Goal: Task Accomplishment & Management: Manage account settings

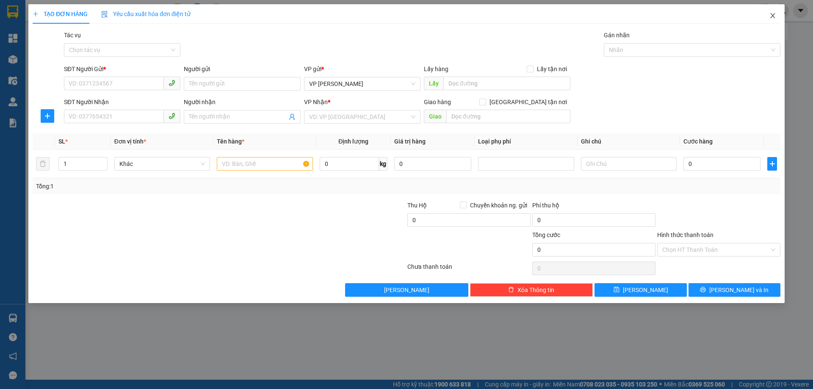
click at [775, 18] on icon "close" at bounding box center [772, 15] width 7 height 7
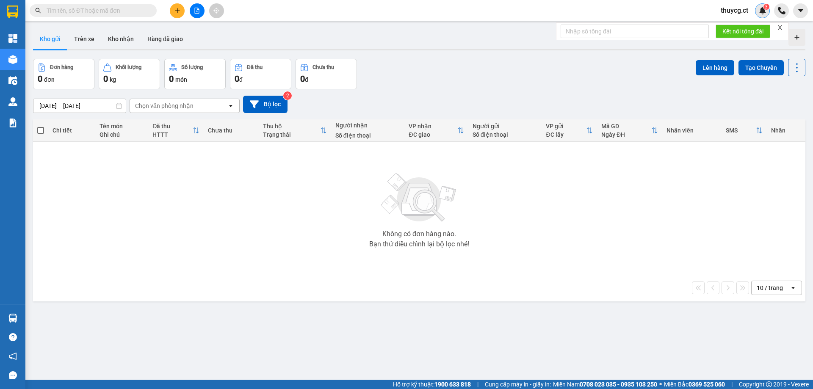
click at [763, 13] on img at bounding box center [763, 11] width 8 height 8
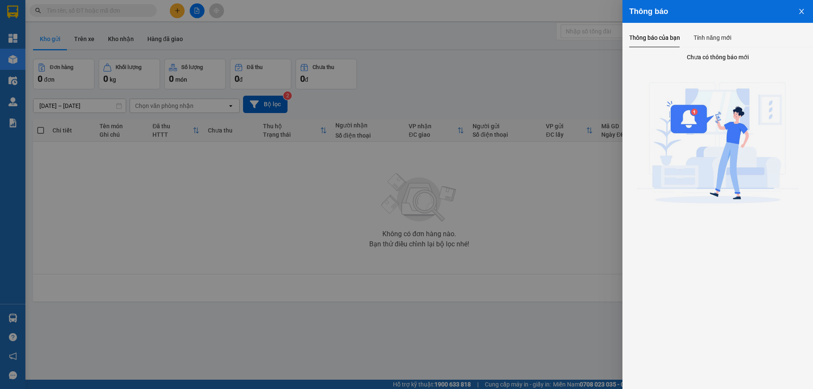
click at [800, 14] on icon "close" at bounding box center [801, 11] width 7 height 7
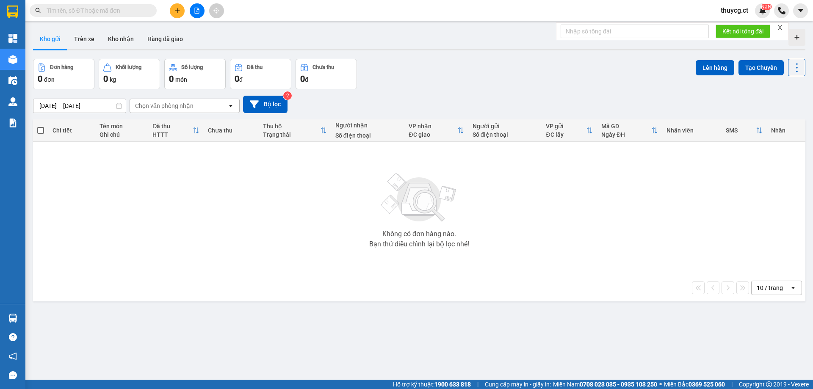
click at [780, 27] on icon "close" at bounding box center [780, 27] width 4 height 4
click at [758, 11] on div "NaN" at bounding box center [762, 10] width 15 height 15
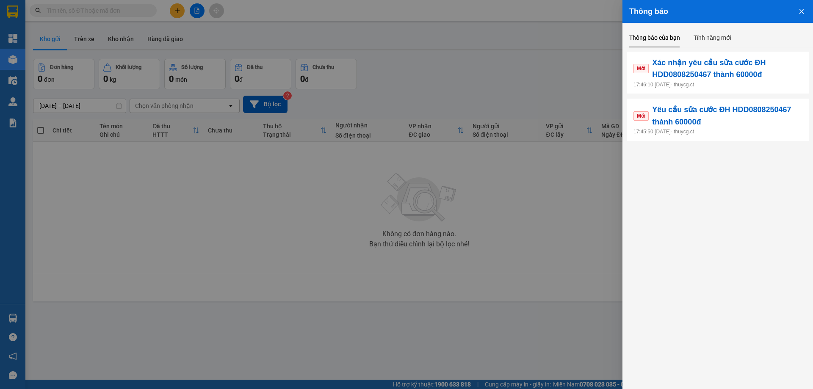
click at [801, 8] on icon "close" at bounding box center [801, 11] width 7 height 7
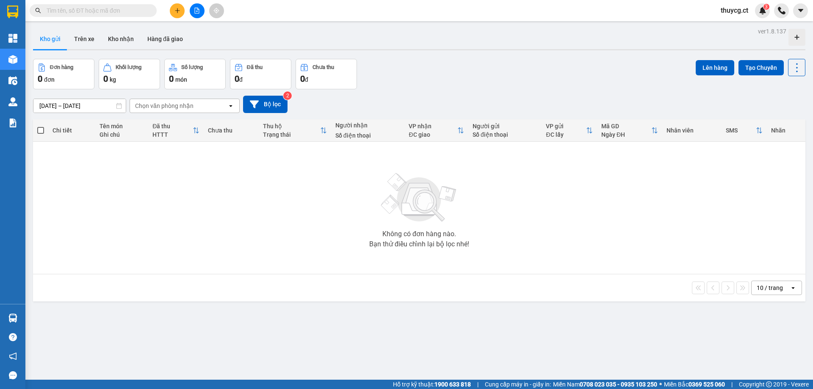
click at [740, 11] on span "thuycg.ct" at bounding box center [734, 10] width 41 height 11
click at [738, 26] on span "Đăng xuất" at bounding box center [745, 26] width 36 height 9
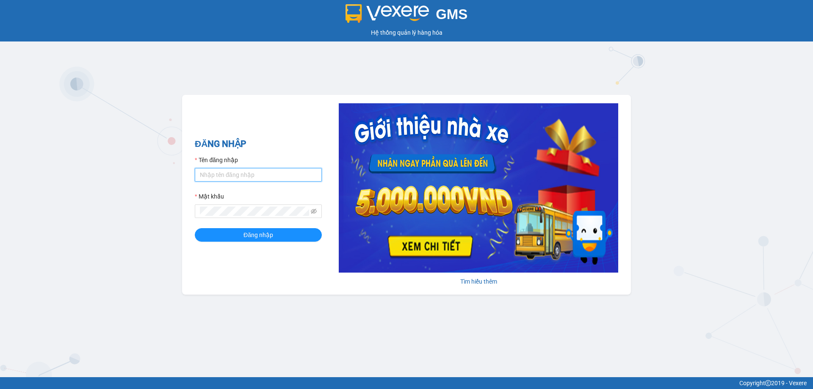
click at [243, 173] on input "Tên đăng nhập" at bounding box center [258, 175] width 127 height 14
click at [223, 173] on input "Tên đăng nhập" at bounding box center [258, 175] width 127 height 14
type input "thuycg.ct"
click at [252, 238] on span "Đăng nhập" at bounding box center [259, 234] width 30 height 9
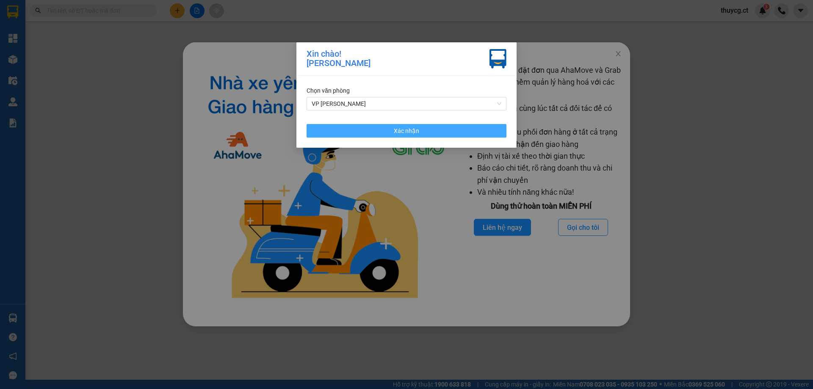
click at [435, 130] on button "Xác nhận" at bounding box center [407, 131] width 200 height 14
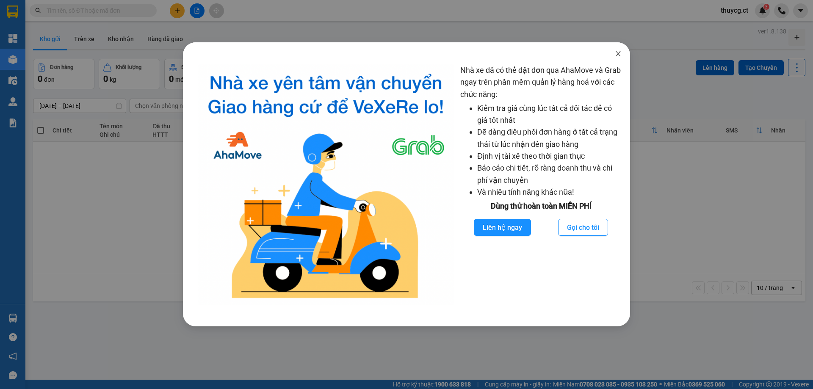
click at [617, 52] on icon "close" at bounding box center [618, 53] width 7 height 7
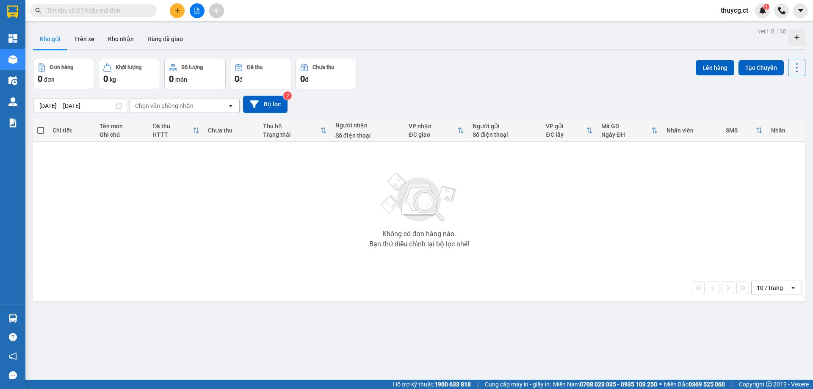
click at [385, 24] on main "ver 1.8.138 Kho gửi Trên xe Kho nhận Hàng đã giao Đơn hàng 0 đơn Khối lượng 0 k…" at bounding box center [406, 190] width 813 height 380
click at [77, 11] on input "text" at bounding box center [97, 10] width 100 height 9
click at [90, 39] on button "Trên xe" at bounding box center [84, 39] width 34 height 20
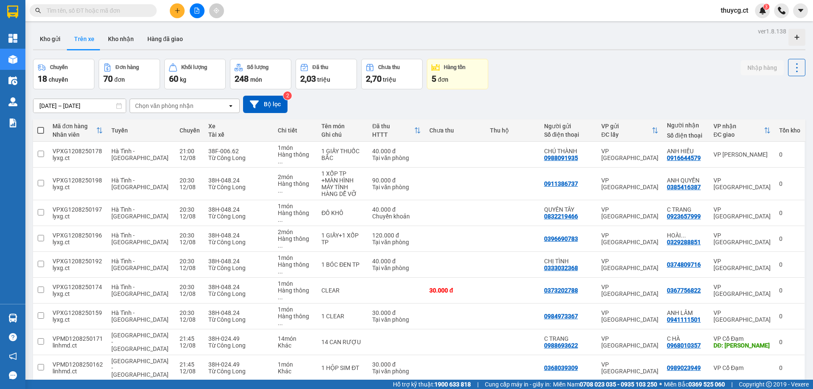
click at [189, 107] on div "Chọn văn phòng nhận" at bounding box center [164, 106] width 58 height 8
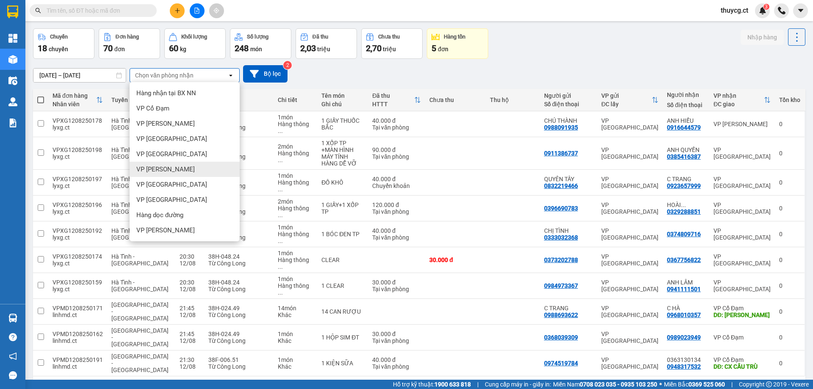
scroll to position [39, 0]
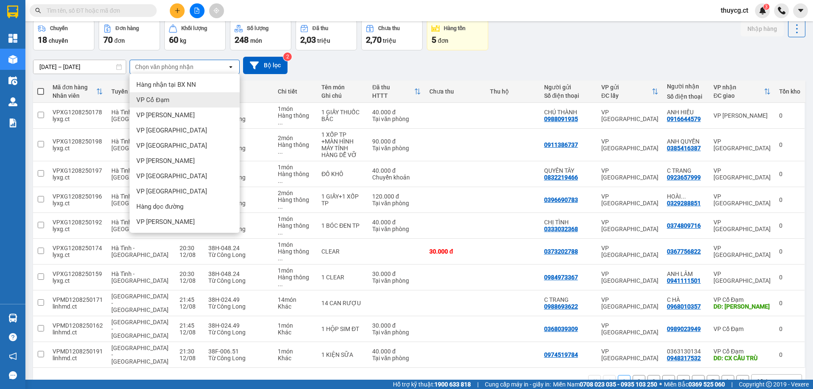
click at [161, 99] on span "VP Cổ Đạm" at bounding box center [152, 100] width 33 height 8
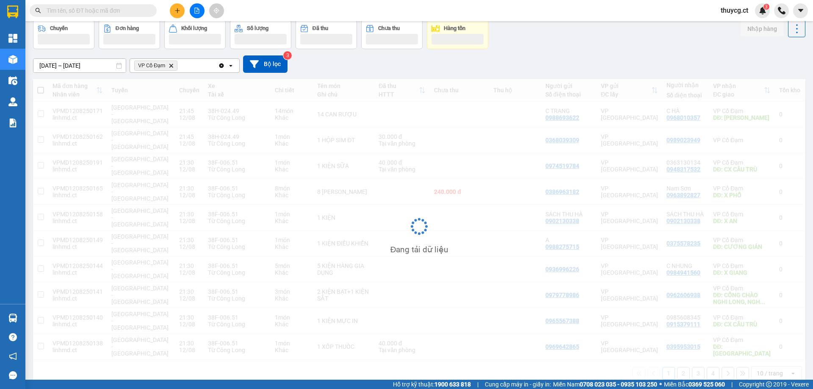
scroll to position [0, 0]
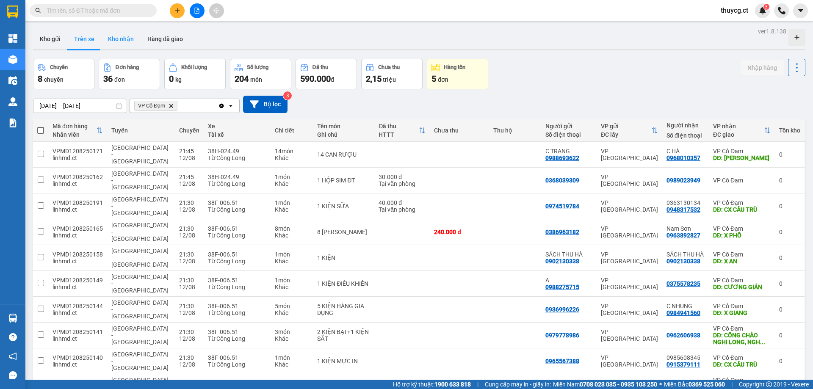
click at [111, 36] on button "Kho nhận" at bounding box center [120, 39] width 39 height 20
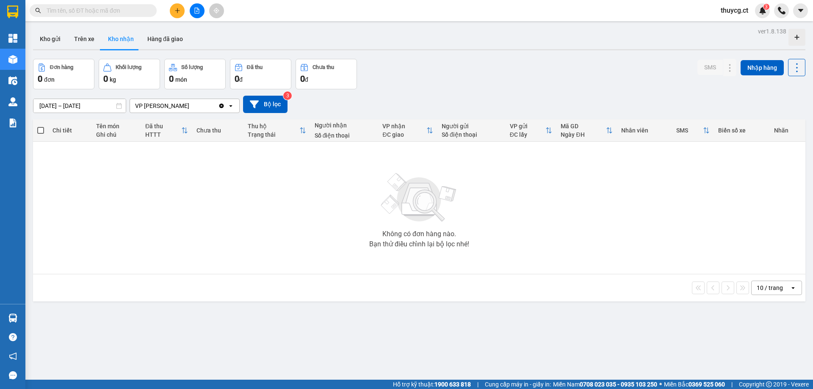
click at [177, 107] on div "VP Cương Gián" at bounding box center [174, 106] width 88 height 14
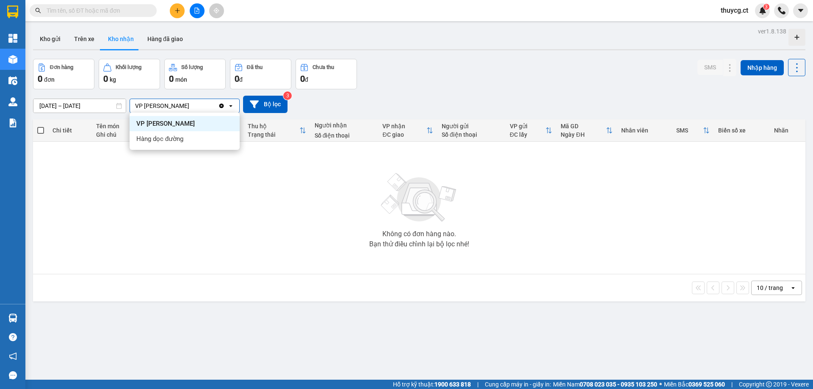
click at [63, 108] on input "10/08/2025 – 12/08/2025" at bounding box center [79, 106] width 92 height 14
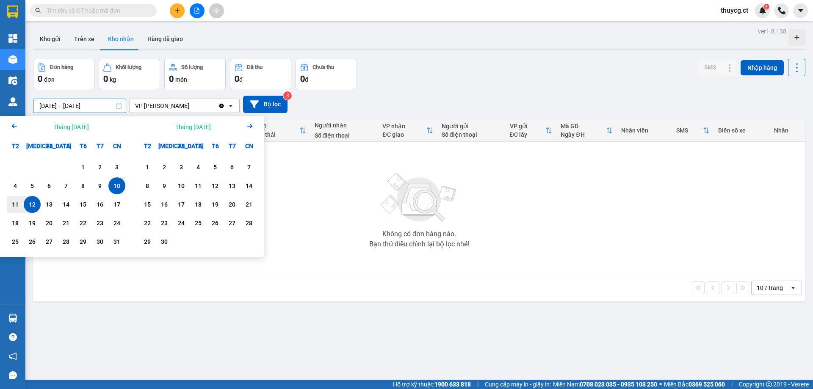
click at [417, 49] on div "Kho gửi Trên xe Kho nhận Hàng đã giao" at bounding box center [419, 40] width 772 height 22
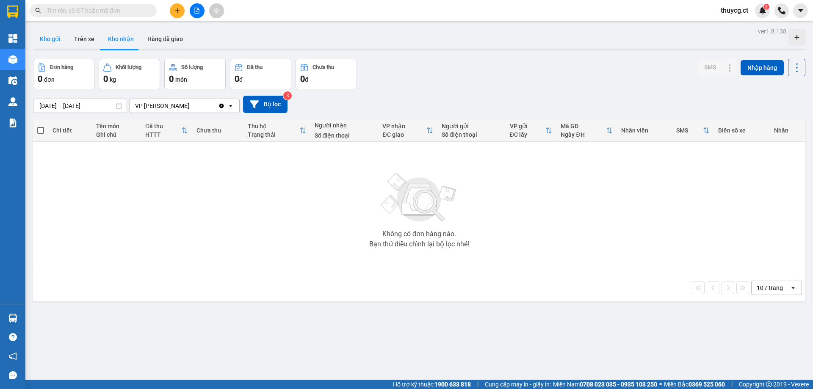
click at [51, 38] on button "Kho gửi" at bounding box center [50, 39] width 34 height 20
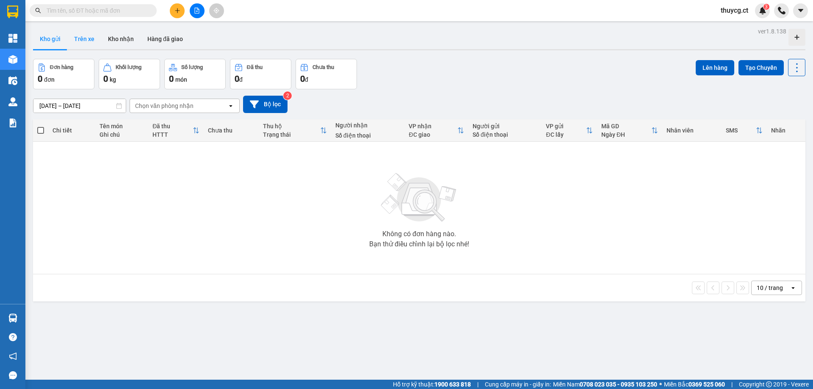
click at [83, 38] on button "Trên xe" at bounding box center [84, 39] width 34 height 20
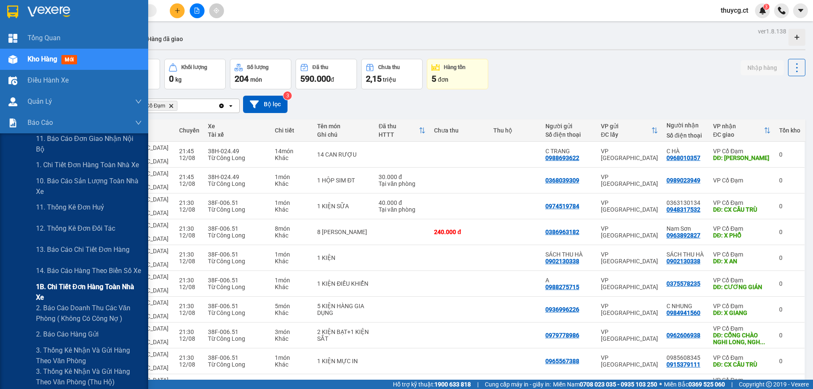
click at [55, 293] on span "1B. Chi tiết đơn hàng toàn nhà xe" at bounding box center [89, 292] width 106 height 21
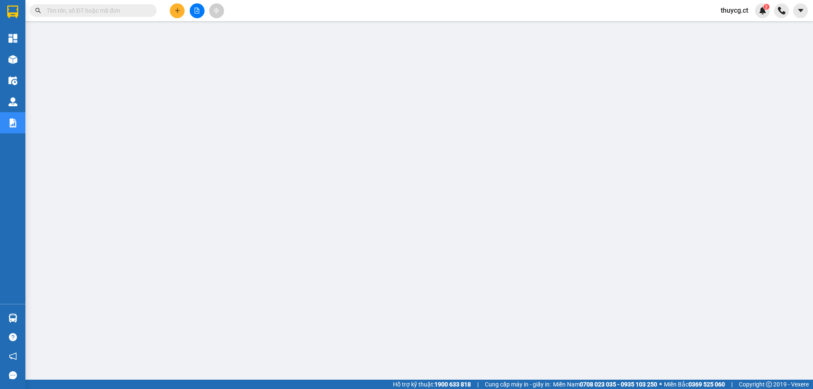
click at [84, 11] on input "text" at bounding box center [97, 10] width 100 height 9
paste input "0986426598"
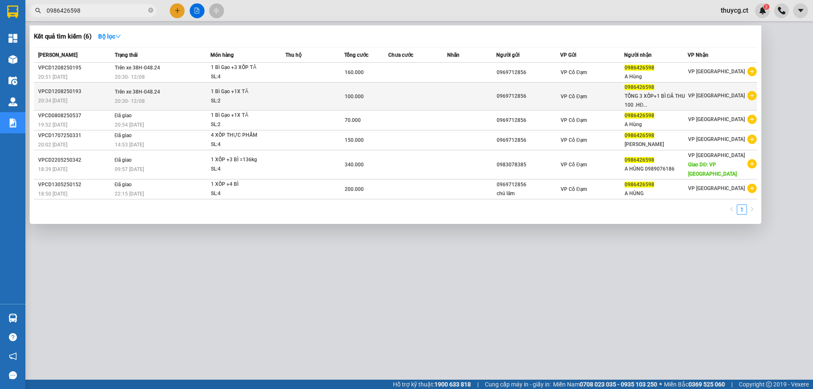
type input "0986426598"
click at [71, 96] on div "20:34 - 12/08" at bounding box center [75, 100] width 74 height 9
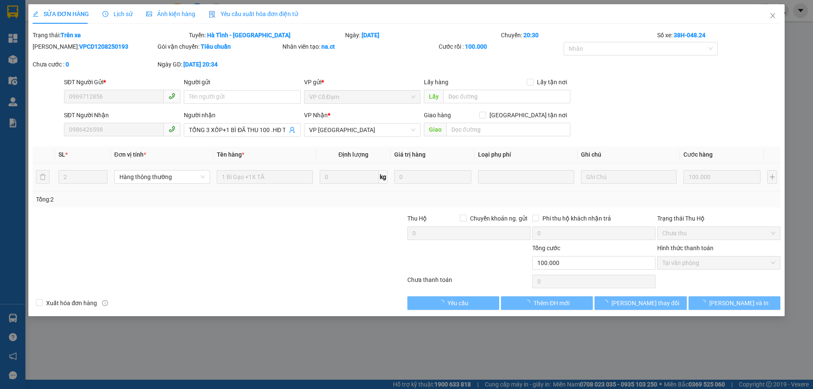
type input "0969712856"
type input "0986426598"
type input "TỔNG 3 XỐP+1 BÌ ĐÃ THU 100 .HĐ THU THÊM 60K"
type input "100.000"
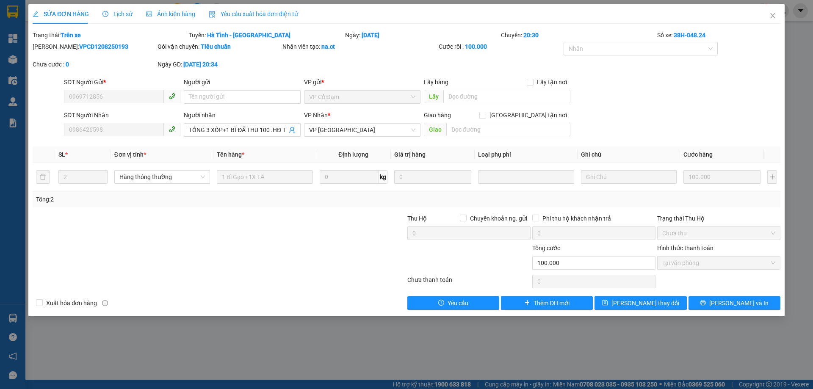
click at [80, 11] on span "SỬA ĐƠN HÀNG" at bounding box center [61, 14] width 56 height 7
click at [772, 11] on span "Close" at bounding box center [773, 16] width 24 height 24
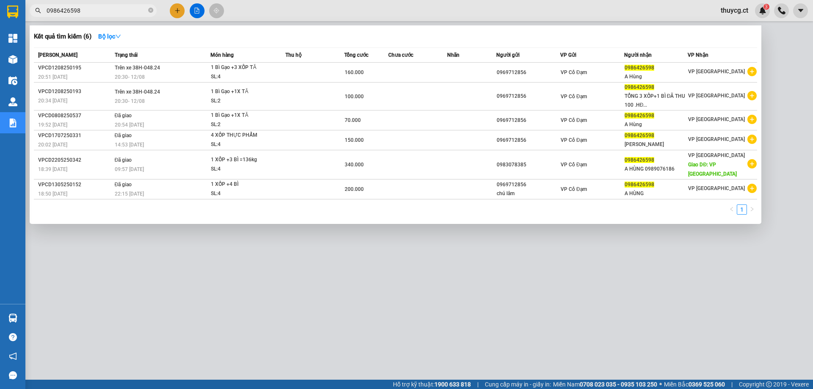
click at [96, 10] on input "0986426598" at bounding box center [97, 10] width 100 height 9
